Goal: Check status

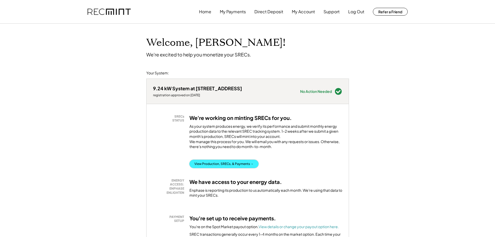
click at [232, 168] on button "View Production, SRECs, & Payments →" at bounding box center [223, 163] width 69 height 8
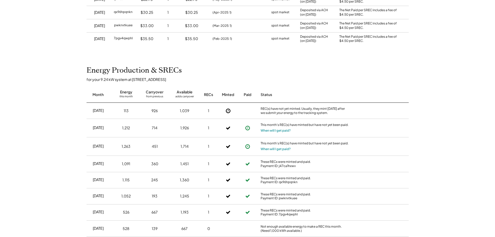
scroll to position [104, 0]
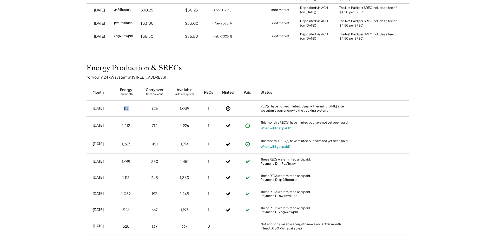
drag, startPoint x: 121, startPoint y: 110, endPoint x: 141, endPoint y: 109, distance: 20.0
click at [141, 109] on div "Aug 2025 113 926 1,039 1 REC(s) have not yet minted. Usually, they mint within …" at bounding box center [247, 108] width 322 height 16
click at [133, 106] on div "113" at bounding box center [126, 108] width 22 height 13
click at [124, 106] on div "113" at bounding box center [126, 108] width 5 height 5
click at [267, 129] on button "When will I get paid?" at bounding box center [275, 127] width 30 height 5
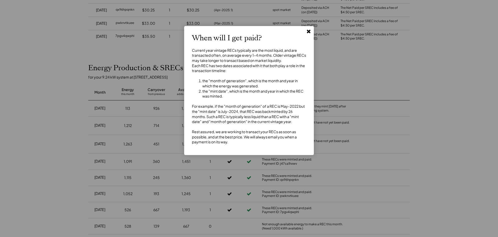
click at [309, 32] on use at bounding box center [309, 32] width 4 height 4
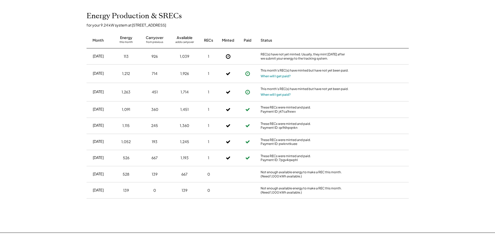
scroll to position [130, 0]
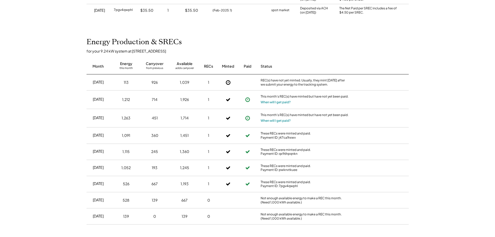
click at [69, 77] on div "Home My Payments Direct Deposit My Account Support Log Out Refer a Friend Produ…" at bounding box center [247, 106] width 495 height 473
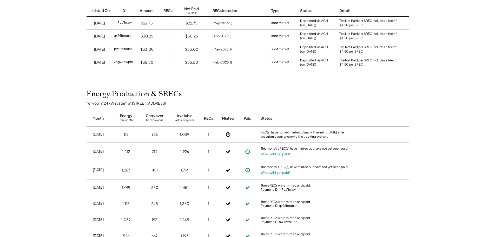
scroll to position [0, 0]
